Goal: Task Accomplishment & Management: Manage account settings

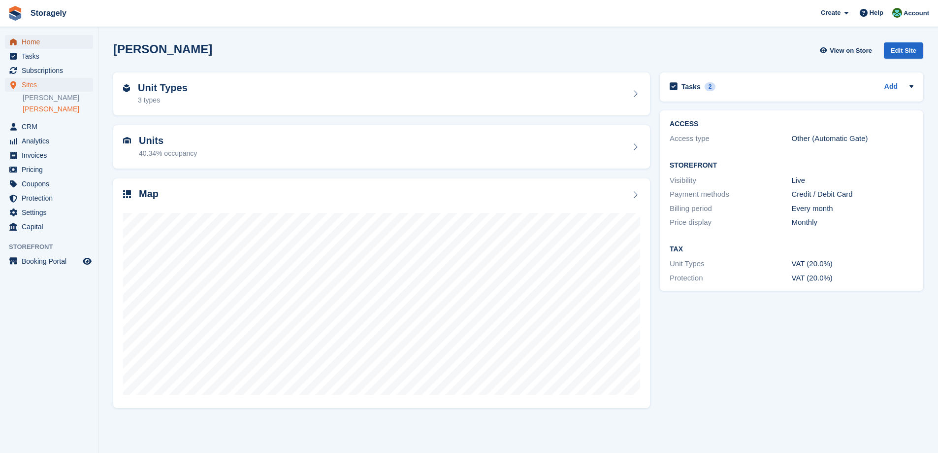
click at [47, 43] on span "Home" at bounding box center [51, 42] width 59 height 14
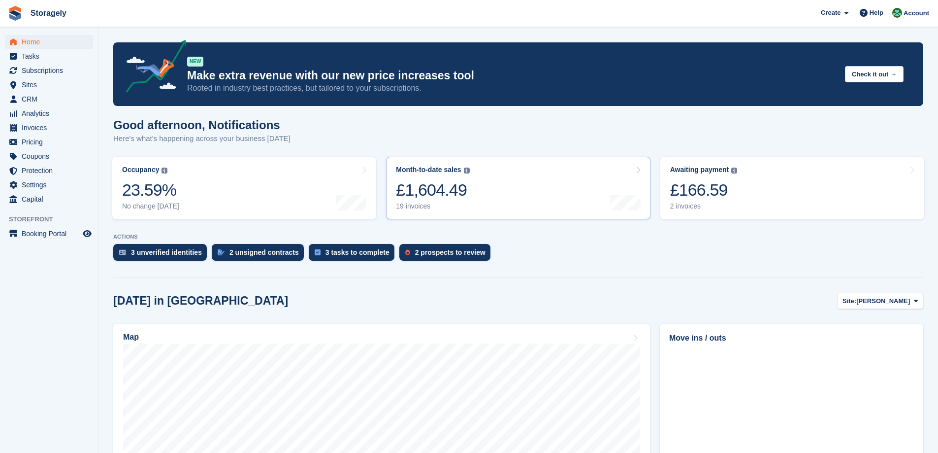
click at [506, 191] on link "Month-to-date sales The sum of all finalised invoices generated this month to d…" at bounding box center [518, 188] width 264 height 63
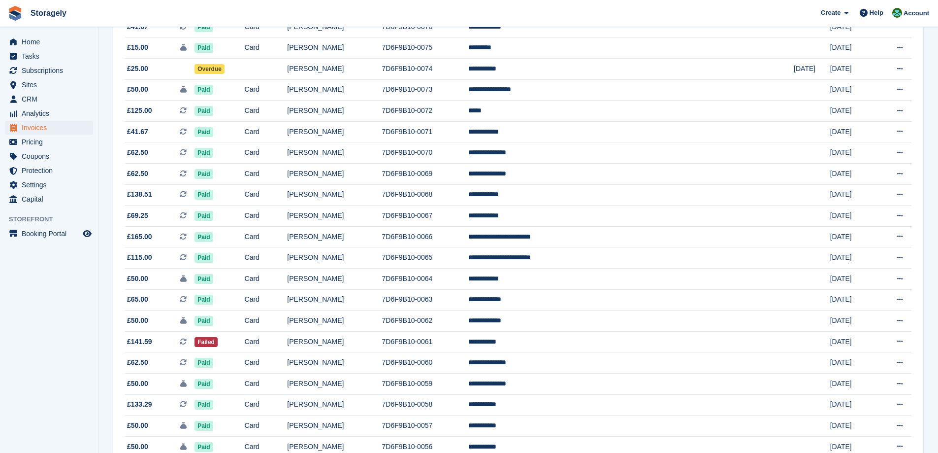
scroll to position [370, 0]
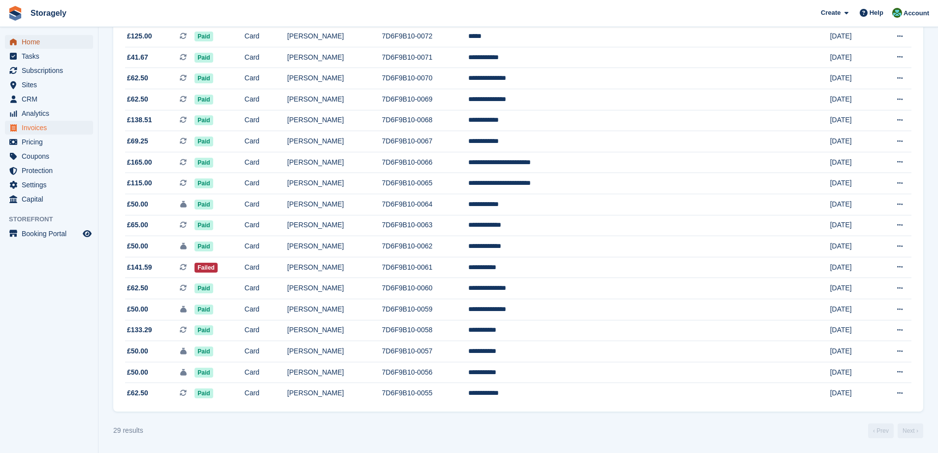
click at [44, 40] on span "Home" at bounding box center [51, 42] width 59 height 14
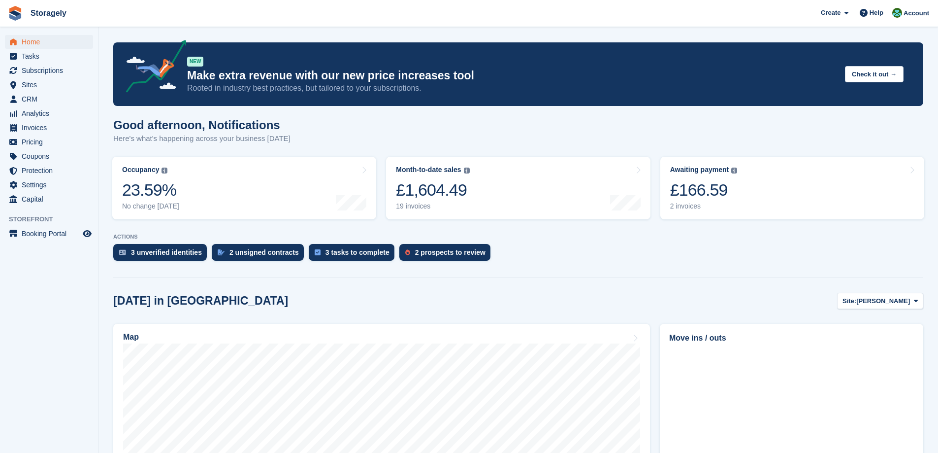
click at [732, 193] on div "£166.59" at bounding box center [703, 190] width 67 height 20
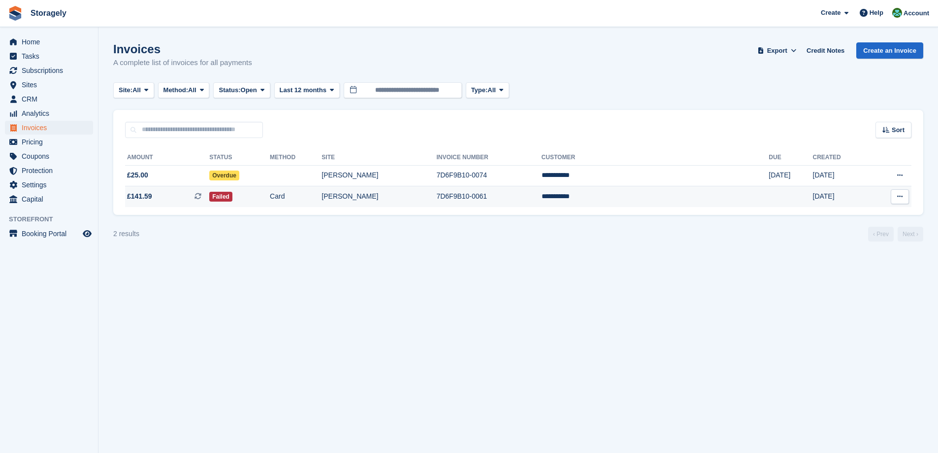
click at [251, 186] on td "Failed" at bounding box center [239, 196] width 61 height 21
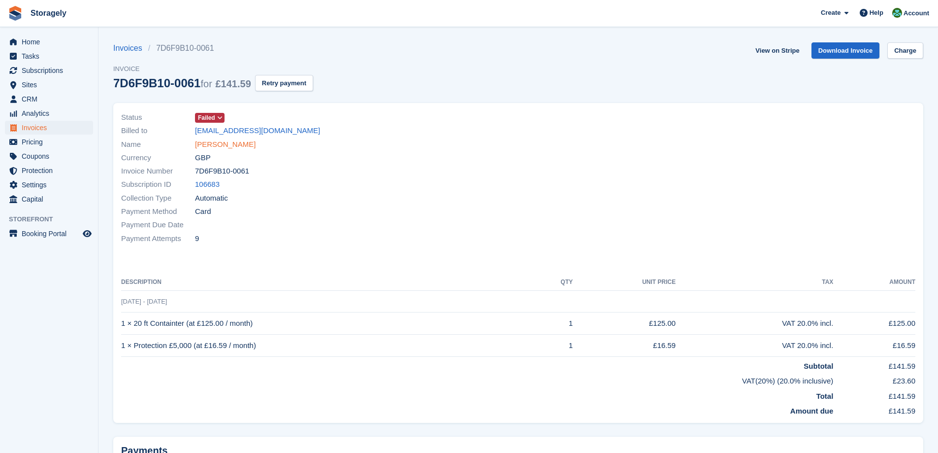
click at [228, 140] on link "[PERSON_NAME]" at bounding box center [225, 144] width 61 height 11
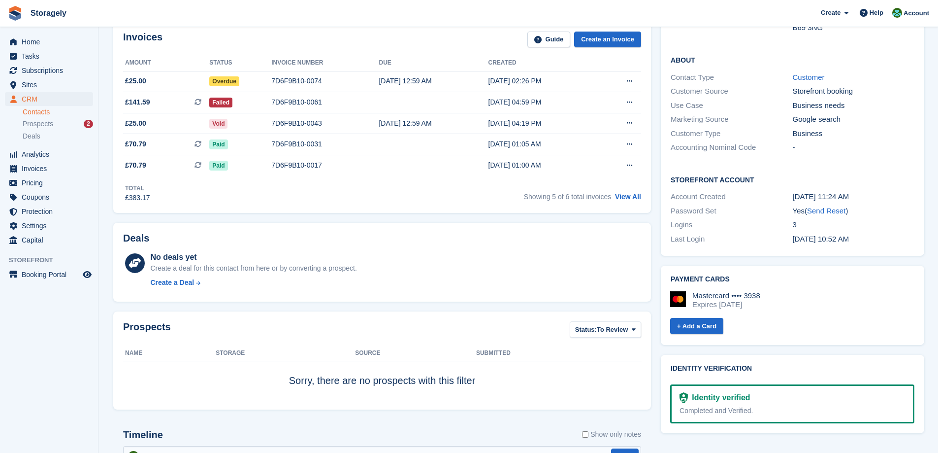
scroll to position [49, 0]
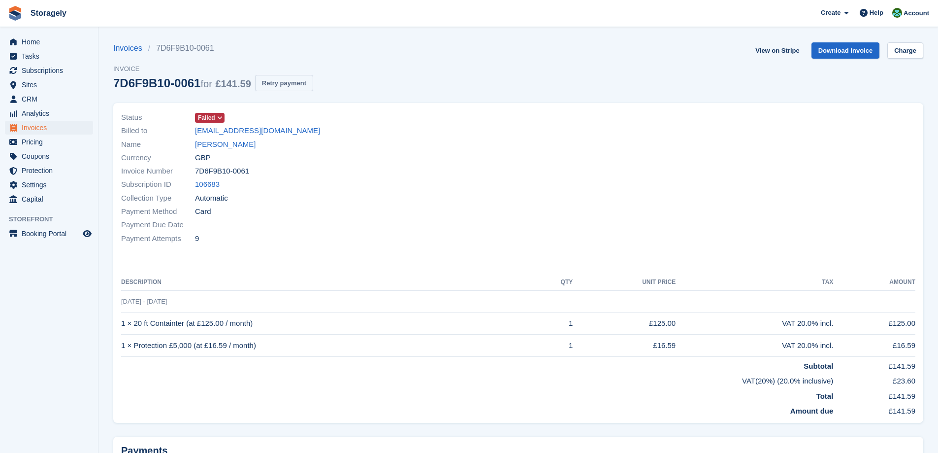
click at [288, 87] on button "Retry payment" at bounding box center [284, 83] width 58 height 16
click at [34, 56] on span "Tasks" at bounding box center [51, 56] width 59 height 14
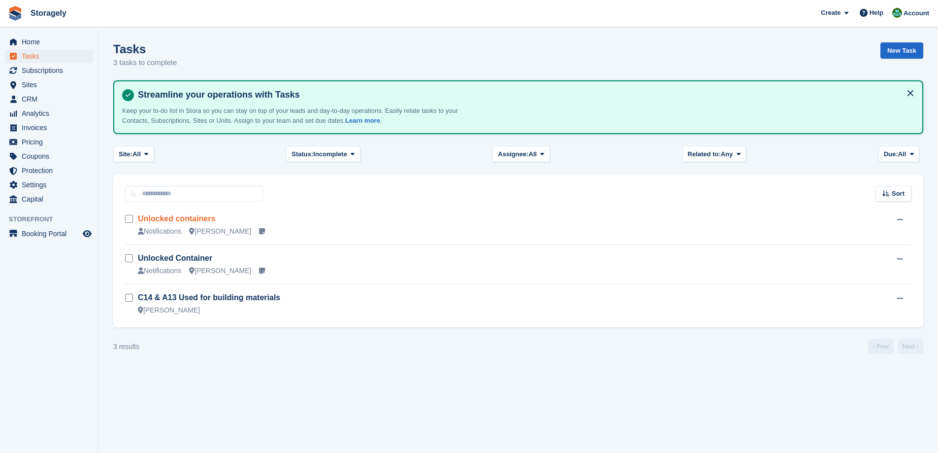
click at [181, 220] on link "Unlocked containers" at bounding box center [176, 218] width 77 height 8
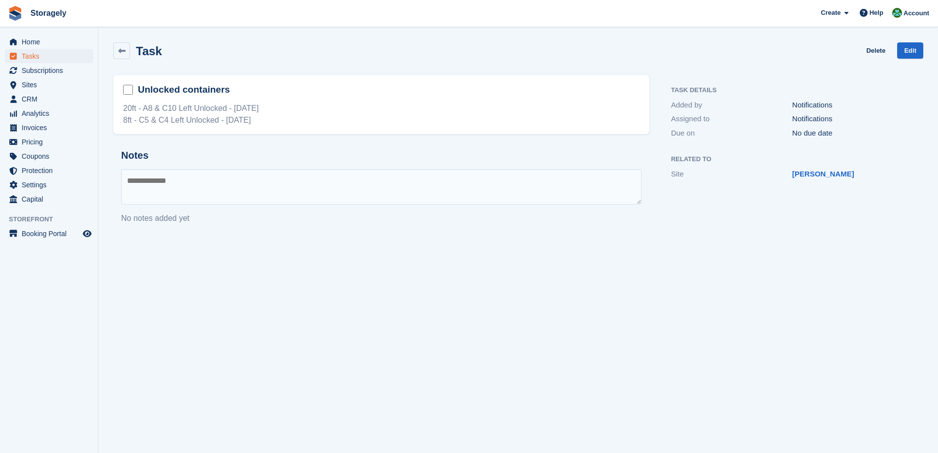
click at [127, 111] on div "20ft - A8 & C10 Left Unlocked - 08/09/2025 8ft - C5 & C4 Left Unlocked - 22/09/…" at bounding box center [381, 114] width 517 height 24
drag, startPoint x: 127, startPoint y: 111, endPoint x: 208, endPoint y: 127, distance: 82.9
click at [214, 108] on div "20ft - A8 & C10 Left Unlocked - 08/09/2025 8ft - C5 & C4 Left Unlocked - 22/09/…" at bounding box center [381, 114] width 517 height 24
click at [222, 150] on h2 "Notes" at bounding box center [381, 155] width 521 height 11
click at [35, 42] on span "Home" at bounding box center [51, 42] width 59 height 14
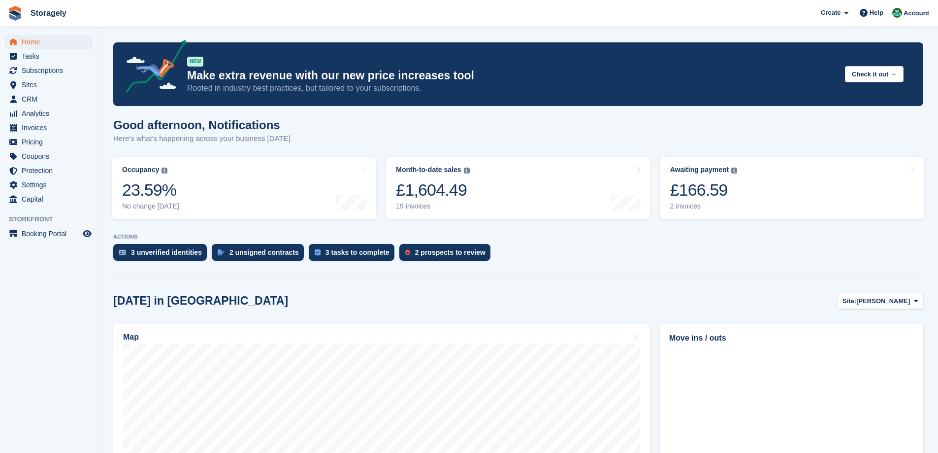
click at [380, 167] on turbo-frame "Occupancy The percentage of all currently allocated units in terms of area. Inc…" at bounding box center [244, 188] width 274 height 72
click at [347, 187] on div at bounding box center [351, 188] width 31 height 45
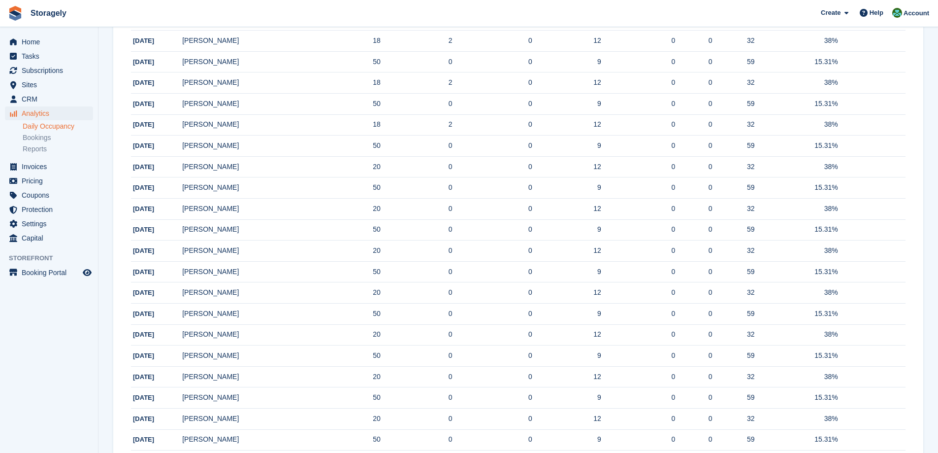
scroll to position [27, 0]
